Goal: Transaction & Acquisition: Book appointment/travel/reservation

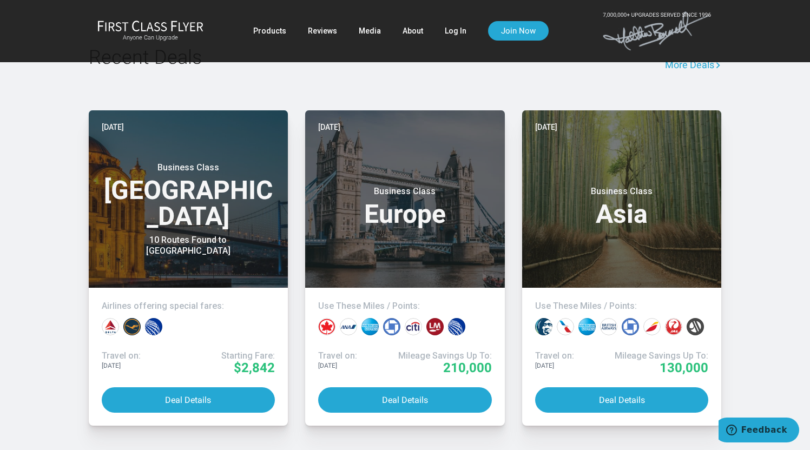
scroll to position [899, 0]
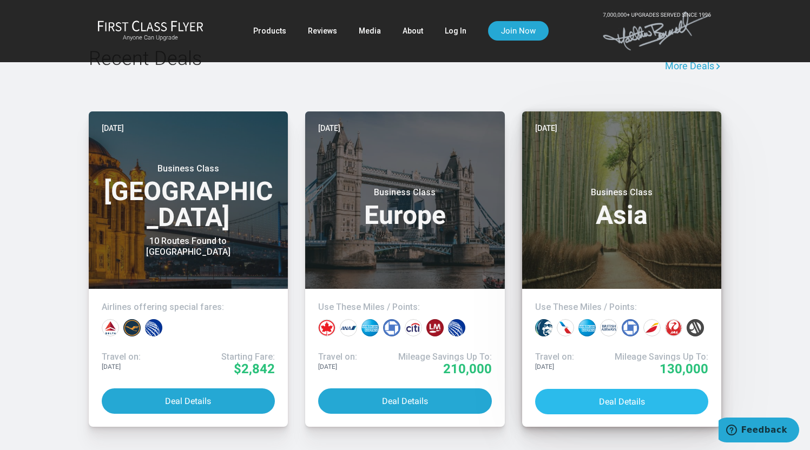
click at [601, 389] on button "Deal Details" at bounding box center [622, 401] width 174 height 25
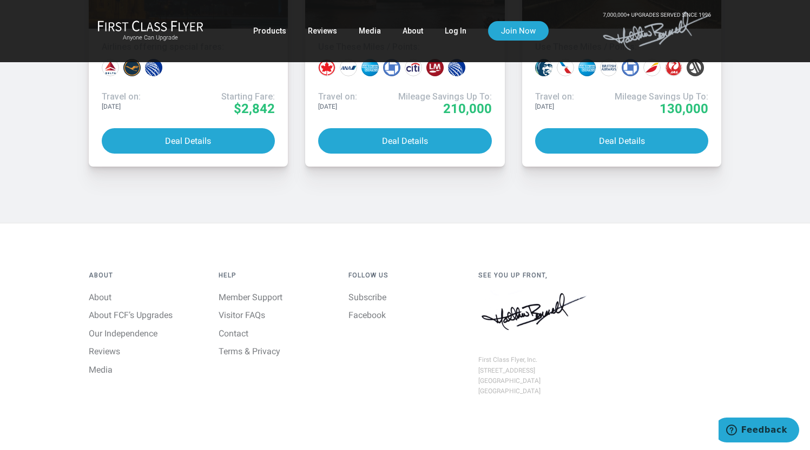
scroll to position [1142, 0]
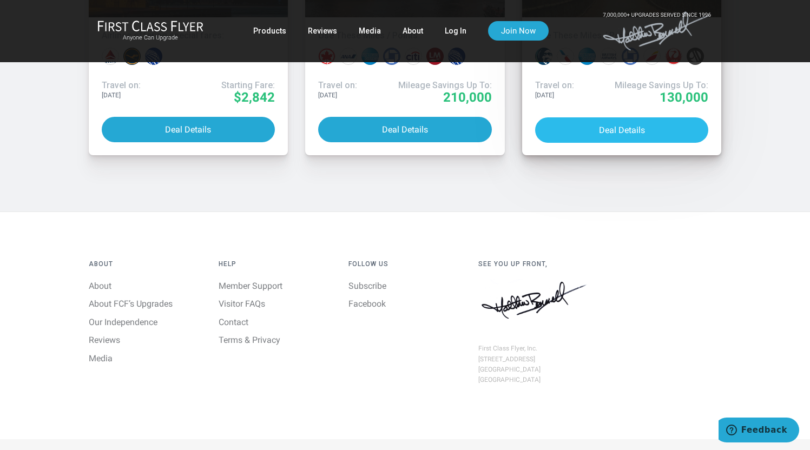
click at [592, 117] on button "Deal Details" at bounding box center [622, 129] width 174 height 25
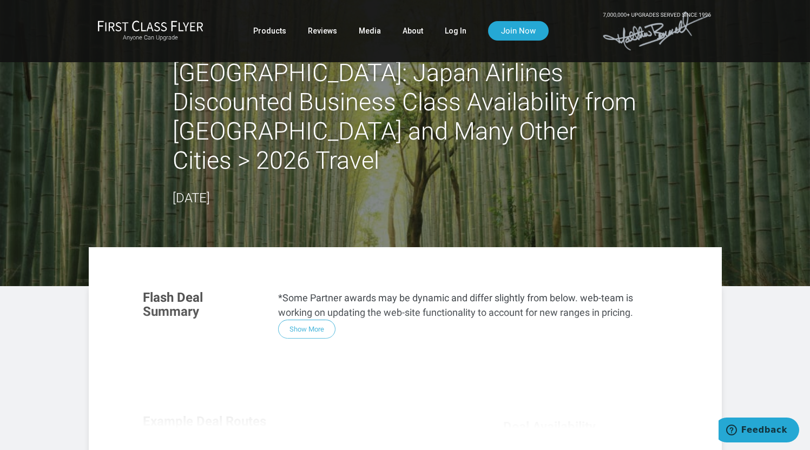
click at [299, 299] on div "Flash Deal Summary *Some Partner awards may be dynamic and differ slightly from…" at bounding box center [405, 427] width 547 height 295
click at [315, 301] on div "Flash Deal Summary *Some Partner awards may be dynamic and differ slightly from…" at bounding box center [405, 427] width 547 height 295
click at [263, 185] on header "Tokyo: Japan Airlines Discounted Business Class Availability from Boston and Ma…" at bounding box center [405, 143] width 810 height 286
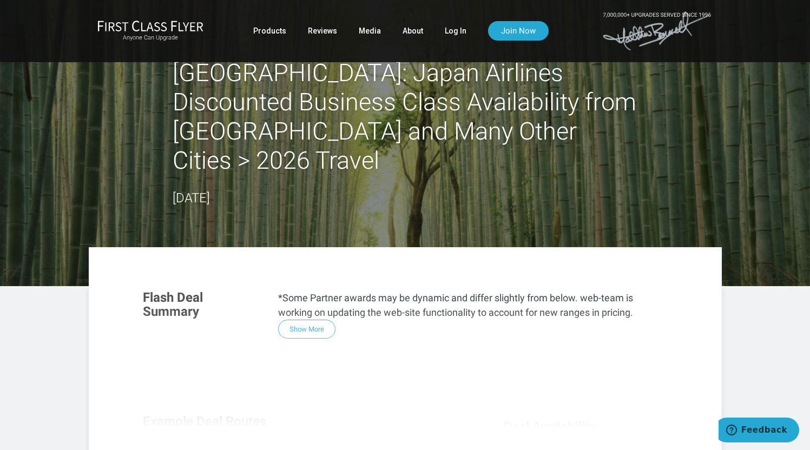
click at [311, 302] on div "Flash Deal Summary *Some Partner awards may be dynamic and differ slightly from…" at bounding box center [405, 427] width 547 height 295
